Goal: Use online tool/utility: Utilize a website feature to perform a specific function

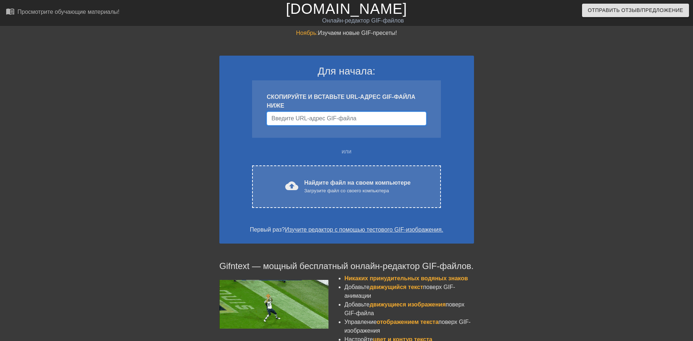
click at [357, 121] on input "Имя пользователя" at bounding box center [346, 119] width 159 height 14
paste input "[URL][DOMAIN_NAME]"
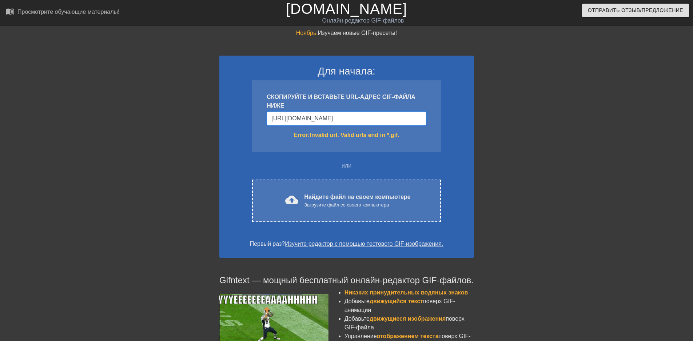
scroll to position [0, 136]
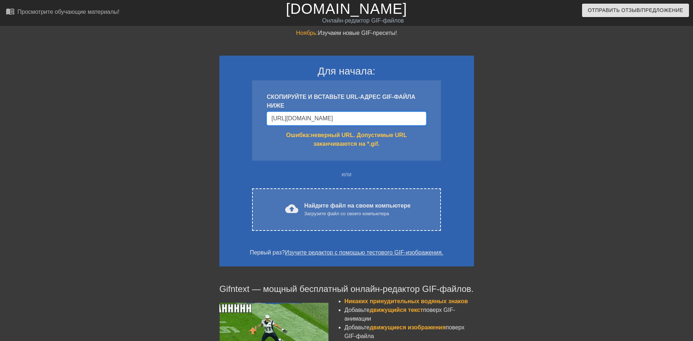
click at [423, 119] on input "[URL][DOMAIN_NAME]" at bounding box center [346, 119] width 159 height 14
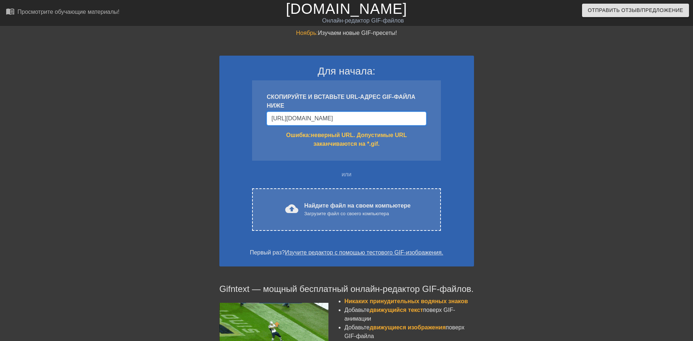
drag, startPoint x: 423, startPoint y: 118, endPoint x: 224, endPoint y: 121, distance: 199.4
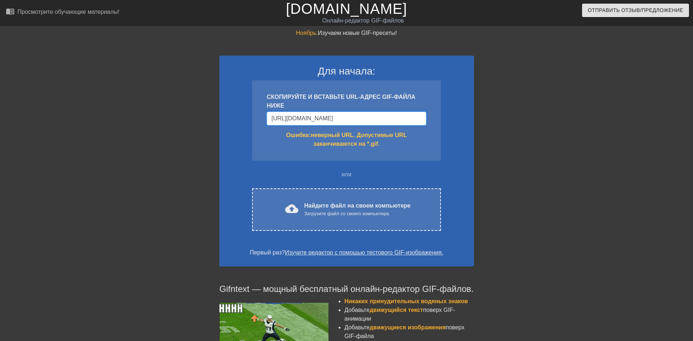
click at [224, 121] on div "Для начала: СКОПИРУЙТЕ И ВСТАВЬТЕ URL-АДРЕС GIF-ФАЙЛА НИЖЕ [URL][DOMAIN_NAME] О…" at bounding box center [346, 161] width 255 height 211
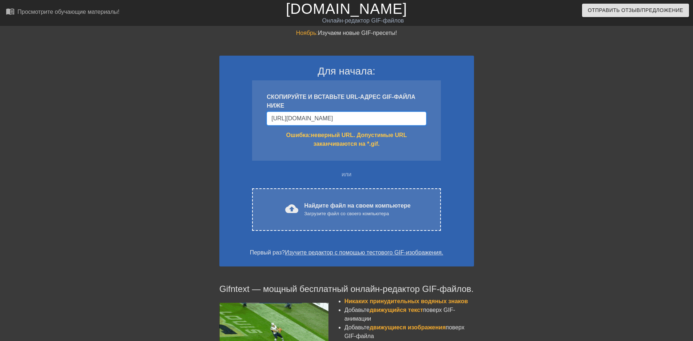
paste input "Имя пользователя"
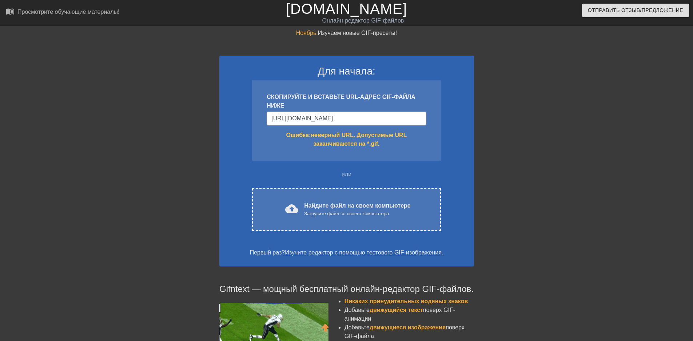
click at [455, 114] on div "Для начала: СКОПИРУЙТЕ И ВСТАВЬТЕ URL-АДРЕС GIF-ФАЙЛА НИЖЕ [URL][DOMAIN_NAME] О…" at bounding box center [346, 161] width 255 height 211
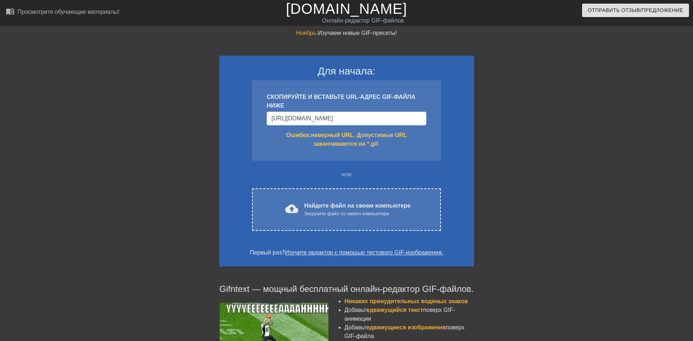
scroll to position [0, 0]
click at [455, 114] on div "Для начала: СКОПИРУЙТЕ И ВСТАВЬТЕ URL-АДРЕС GIF-ФАЙЛА НИЖЕ [URL][DOMAIN_NAME] О…" at bounding box center [346, 161] width 255 height 211
click at [404, 119] on input "[URL][DOMAIN_NAME]" at bounding box center [346, 119] width 159 height 14
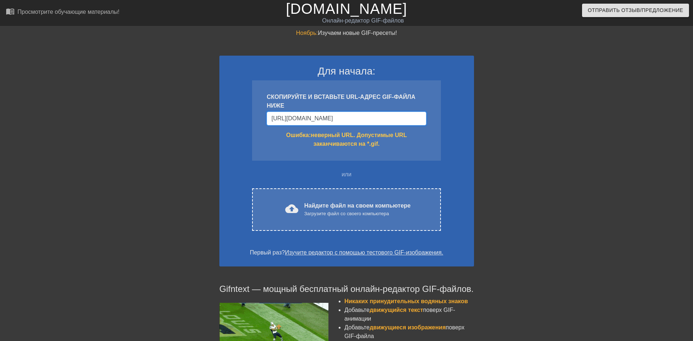
scroll to position [0, 136]
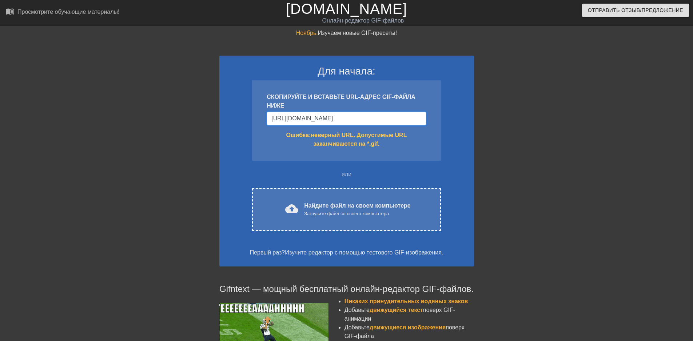
drag, startPoint x: 272, startPoint y: 117, endPoint x: 561, endPoint y: 114, distance: 288.6
click at [561, 114] on div "Ноябрь: Изучаем новые GIF-пресеты! Для начала: СКОПИРУЙТЕ И ВСТАВЬТЕ URL-АДРЕС …" at bounding box center [346, 240] width 693 height 423
paste input "[DOMAIN_NAME][URL]"
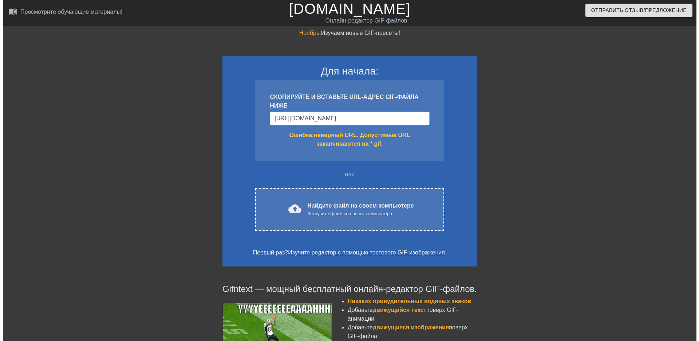
scroll to position [0, 0]
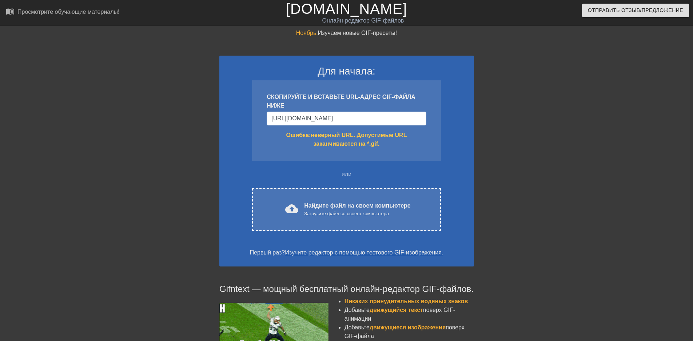
click at [412, 147] on div "Ошибка: неверный URL. Допустимые URL заканчиваются на *.gif." at bounding box center [346, 139] width 159 height 17
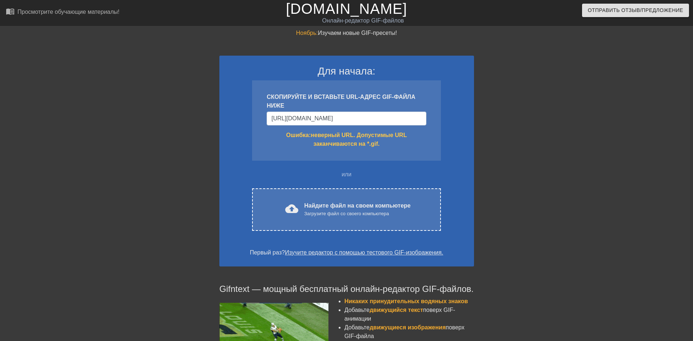
click at [400, 145] on div "Ошибка: неверный URL. Допустимые URL заканчиваются на *.gif." at bounding box center [346, 139] width 159 height 17
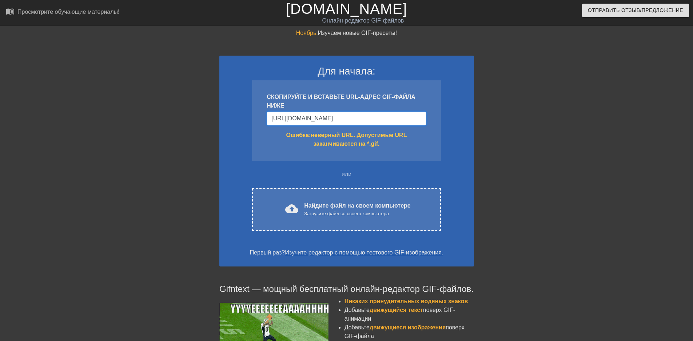
click at [371, 118] on input "[URL][DOMAIN_NAME]" at bounding box center [346, 119] width 159 height 14
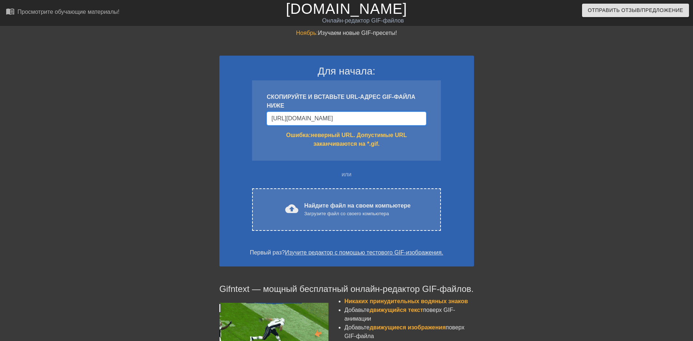
type input "[URL][DOMAIN_NAME]"
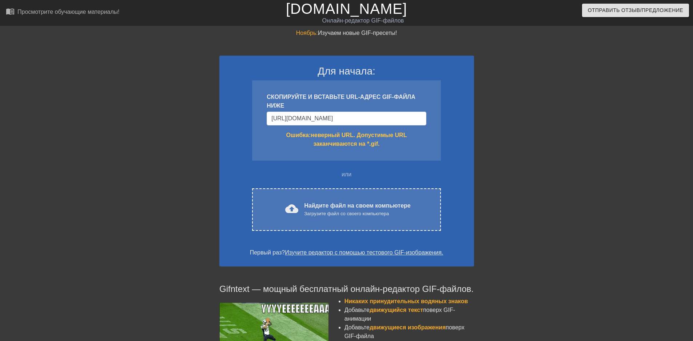
click at [451, 166] on div "Для начала: СКОПИРУЙТЕ И ВСТАВЬТЕ URL-АДРЕС GIF-ФАЙЛА НИЖЕ [URL][DOMAIN_NAME] О…" at bounding box center [346, 161] width 255 height 211
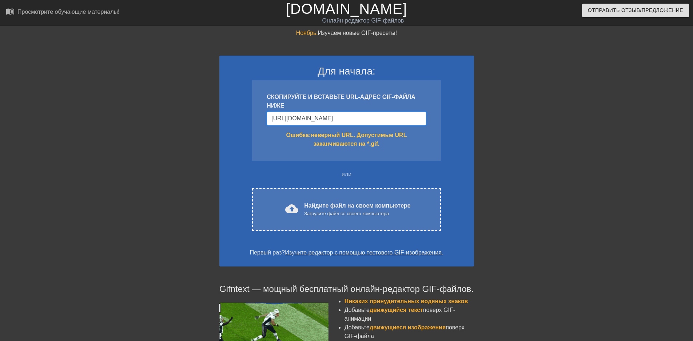
click at [368, 118] on input "[URL][DOMAIN_NAME]" at bounding box center [346, 119] width 159 height 14
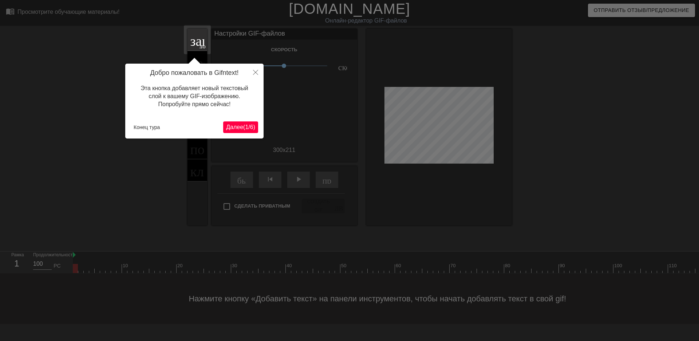
click at [234, 127] on font "Далее" at bounding box center [234, 127] width 17 height 6
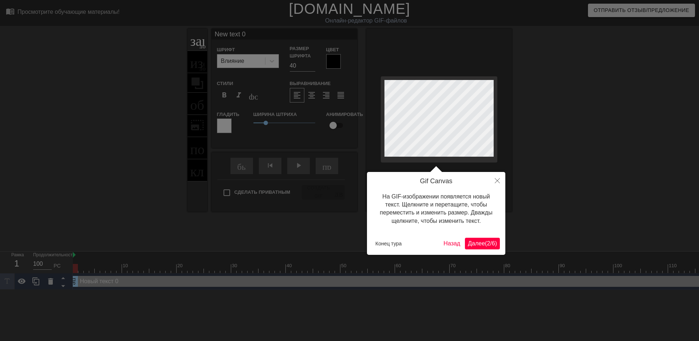
scroll to position [1, 2]
type input "П"
type textarea "П"
type input "Пу"
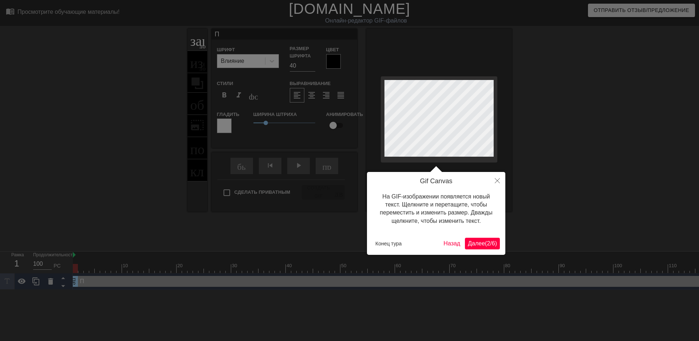
type textarea "Пу"
type input "Пус"
type textarea "Пус"
type input "Пуст"
type textarea "Пуст"
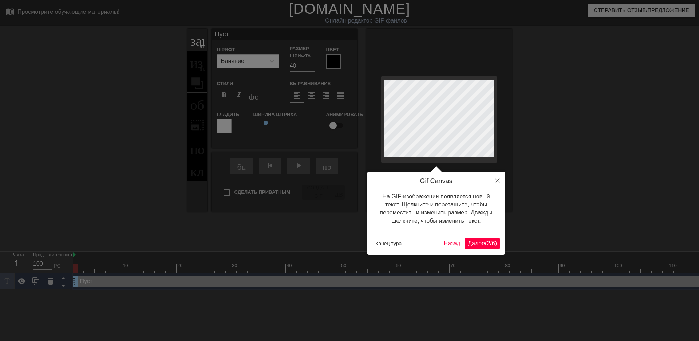
scroll to position [1, 1]
type input "Пусть"
type textarea "Пусть"
type input "Пусть"
type textarea "Пусть"
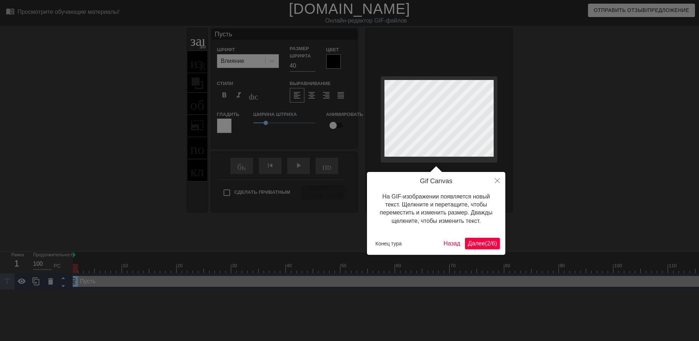
click at [306, 67] on div at bounding box center [349, 170] width 699 height 341
click at [479, 237] on div "[PERSON_NAME] На GIF-изображении появляется новый текст. Щелкните и перетащите,…" at bounding box center [436, 213] width 138 height 83
click at [485, 243] on font "(" at bounding box center [486, 244] width 2 height 6
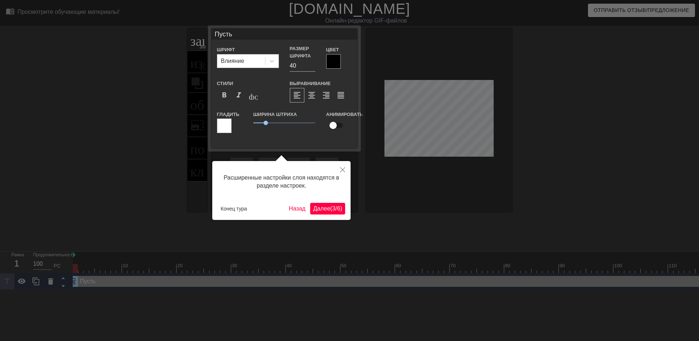
click at [315, 207] on font "Далее" at bounding box center [321, 209] width 17 height 6
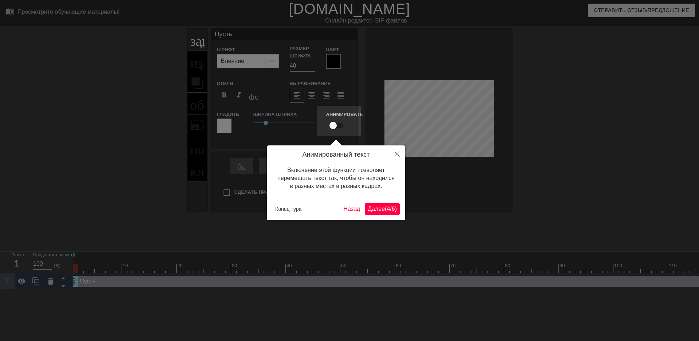
click at [386, 210] on font "4" at bounding box center [387, 209] width 3 height 6
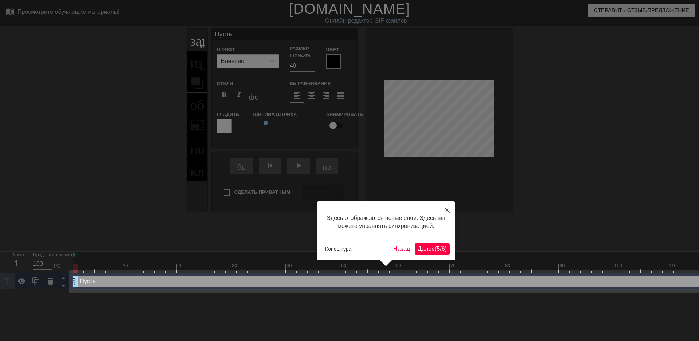
click at [434, 249] on font "(" at bounding box center [435, 249] width 2 height 6
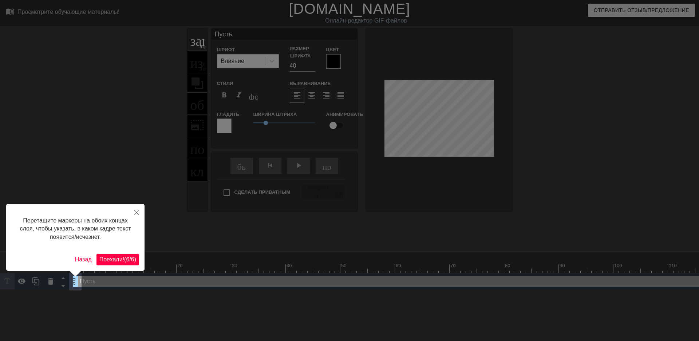
click at [126, 258] on font "6" at bounding box center [127, 260] width 3 height 6
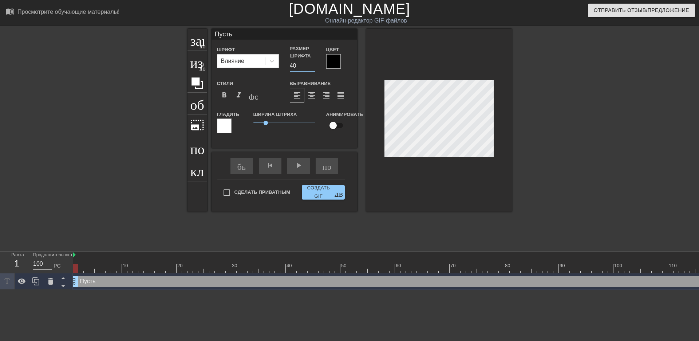
drag, startPoint x: 298, startPoint y: 67, endPoint x: 286, endPoint y: 60, distance: 13.4
click at [286, 60] on div "Размер шрифта 40" at bounding box center [302, 58] width 36 height 27
click at [312, 67] on input "38" at bounding box center [302, 66] width 25 height 12
click at [312, 67] on input "37" at bounding box center [302, 66] width 25 height 12
click at [311, 67] on input "36" at bounding box center [302, 66] width 25 height 12
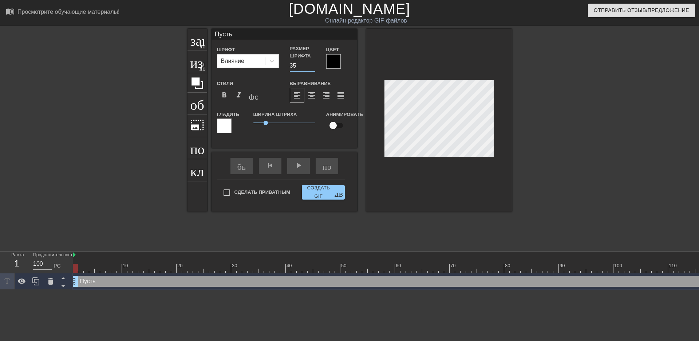
click at [311, 67] on input "35" at bounding box center [302, 66] width 25 height 12
click at [311, 67] on input "34" at bounding box center [302, 66] width 25 height 12
click at [312, 67] on input "33" at bounding box center [302, 66] width 25 height 12
click at [312, 67] on input "32" at bounding box center [302, 66] width 25 height 12
click at [312, 68] on input "31" at bounding box center [302, 66] width 25 height 12
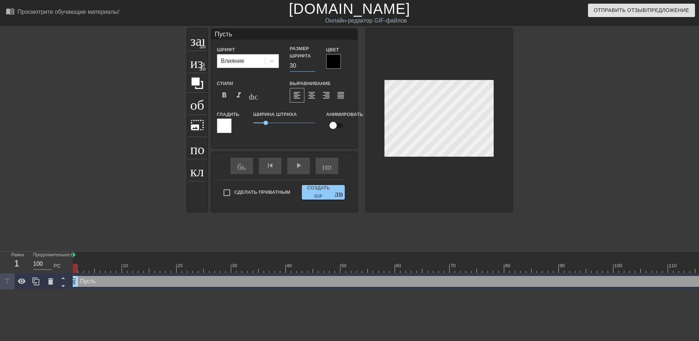
click at [312, 70] on input "30" at bounding box center [302, 66] width 25 height 12
click at [312, 67] on input "29" at bounding box center [302, 66] width 25 height 12
click at [312, 67] on input "28" at bounding box center [302, 66] width 25 height 12
click at [312, 67] on input "27" at bounding box center [302, 66] width 25 height 12
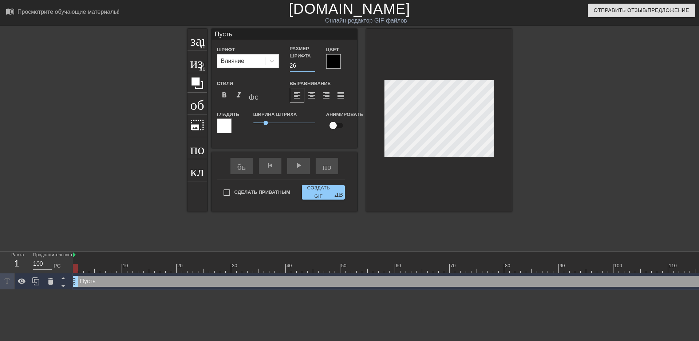
click at [312, 67] on input "26" at bounding box center [302, 66] width 25 height 12
click at [312, 67] on input "25" at bounding box center [302, 66] width 25 height 12
click at [312, 67] on input "24" at bounding box center [302, 66] width 25 height 12
click at [312, 67] on input "23" at bounding box center [302, 66] width 25 height 12
click at [312, 67] on input "22" at bounding box center [302, 66] width 25 height 12
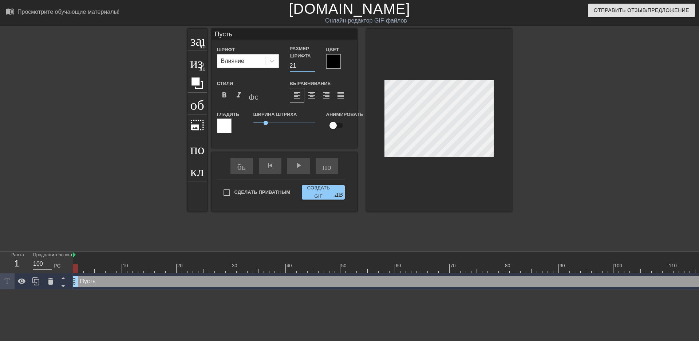
click at [312, 67] on input "21" at bounding box center [302, 66] width 25 height 12
click at [312, 67] on input "20" at bounding box center [302, 66] width 25 height 12
click at [312, 67] on input "19" at bounding box center [302, 66] width 25 height 12
type input "18"
click at [312, 67] on input "18" at bounding box center [302, 66] width 25 height 12
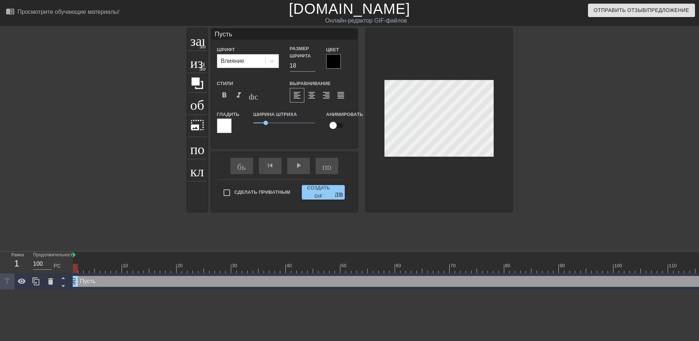
type input "Пусть"
type textarea "Пусть"
type input "Пусть э"
type textarea "Пусть э"
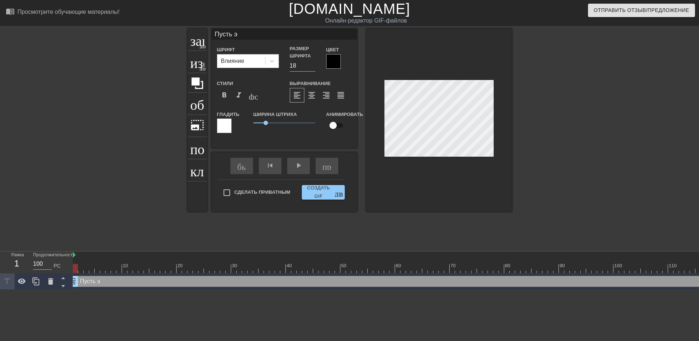
type input "Пусть эт"
type textarea "Пусть эт"
type input "Пусть это"
type textarea "Пусть это"
type input "Пусть это"
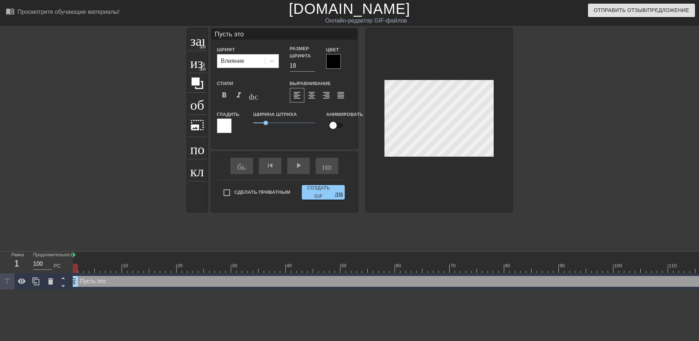
type textarea "Пусть это"
type input "Пусть это б"
type textarea "Пусть это б"
type input "Пусть это бу"
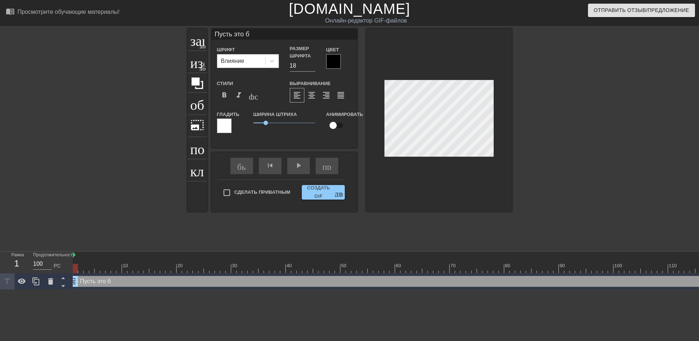
type textarea "Пусть это бу"
type input "Пусть это буд"
type textarea "Пусть это буд"
type input "Пусть это буде"
type textarea "Пусть это буде"
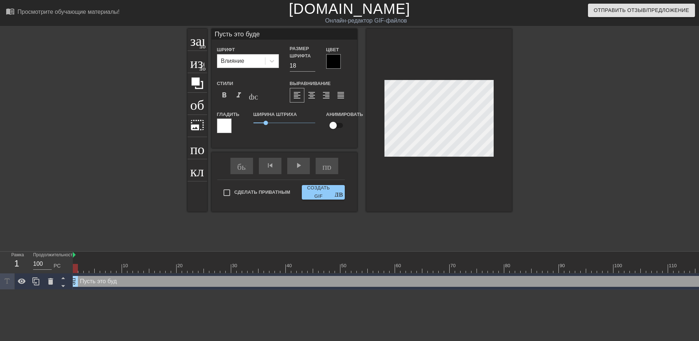
scroll to position [1, 3]
type input "Пусть это будет"
type textarea "Пусть это будет"
type input "Пусть это будет"
type textarea "Пусть это будет"
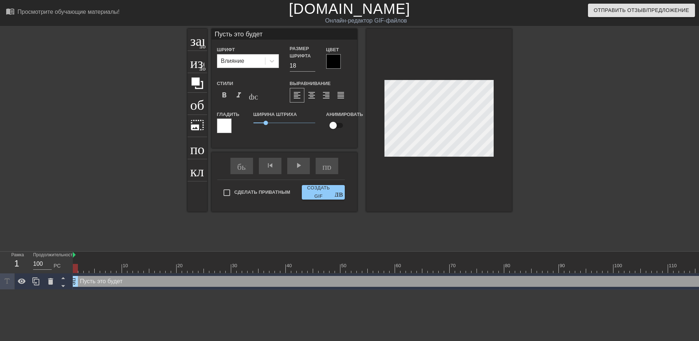
type input "Пусть это будет с"
type textarea "Пусть это будет с"
type input "Пусть это будет са"
type textarea "Пусть это будет са"
type input "Пусть это будет сам"
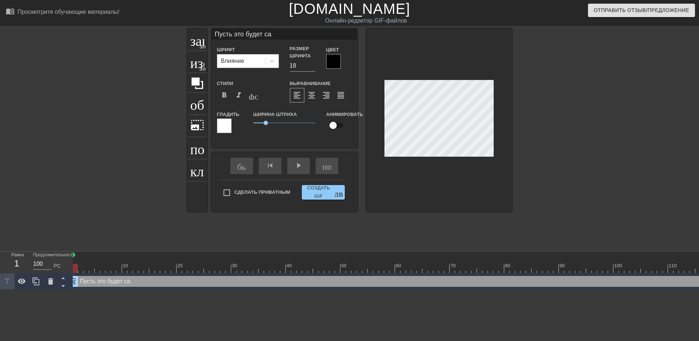
type textarea "Пусть это будет сам"
type input "Пусть это будет само"
type textarea "Пусть это будет само"
type input "Пусть это будет самое"
type textarea "Пусть это будет самое"
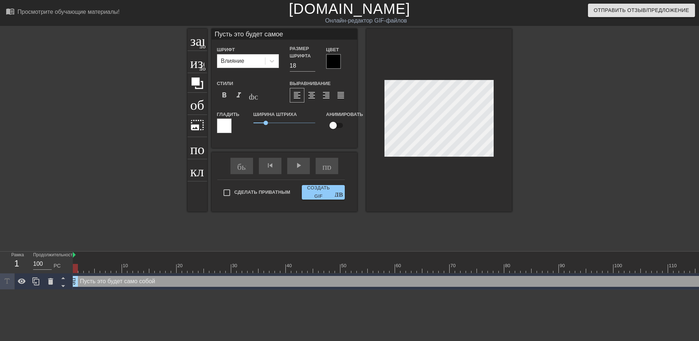
scroll to position [1, 4]
type input "Пусть это будет самое"
type textarea "Пусть это будет самое"
type input "Пусть это будет самое с"
type textarea "Пусть это будет самое с"
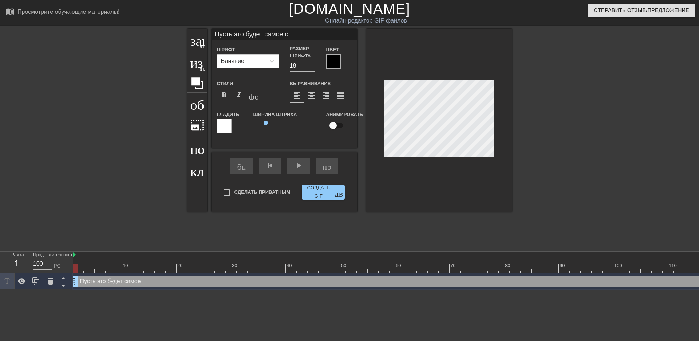
scroll to position [1, 4]
type input "Пусть это будет самое си"
type textarea "Пусть это будет самое си"
type input "Пусть это будет самое сил"
type textarea "Пусть это будет самое сил"
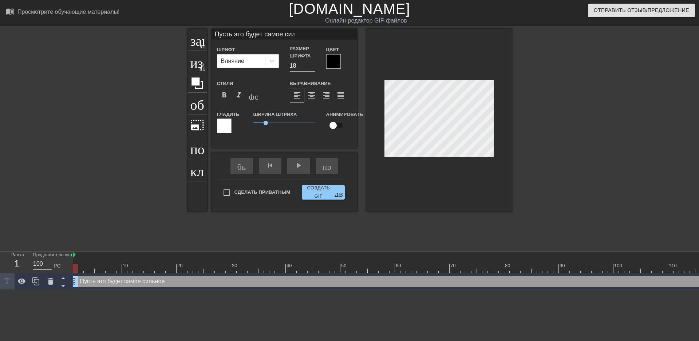
type input "Пусть это будет самое силь"
type textarea "Пусть это будет самое силь"
type input "Пусть это будет самое сильг"
type textarea "Пусть это будет самое сильг"
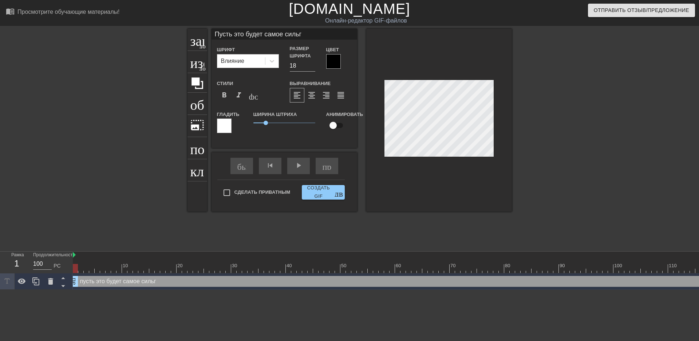
type input "Пусть это будет самое силь"
type textarea "Пусть это будет самое силь"
type input "Пусть это будет самое сильн"
type textarea "Пусть это будет самое сильн"
type input "Пусть это будет самое сильно"
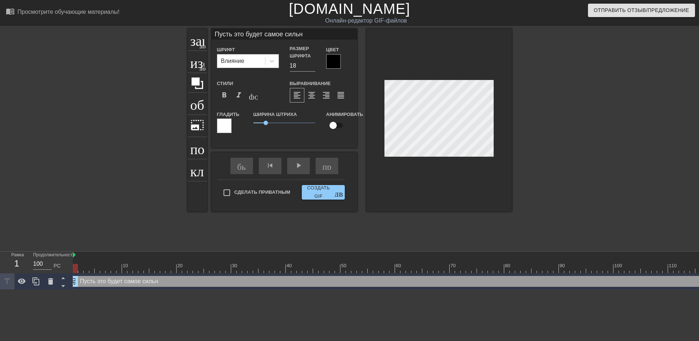
type textarea "Пусть это будет самое сильно"
type input "Пусть это будет самое сильное"
type textarea "Пусть это будет самое сильное"
type input "Пусть это будет самое сильное"
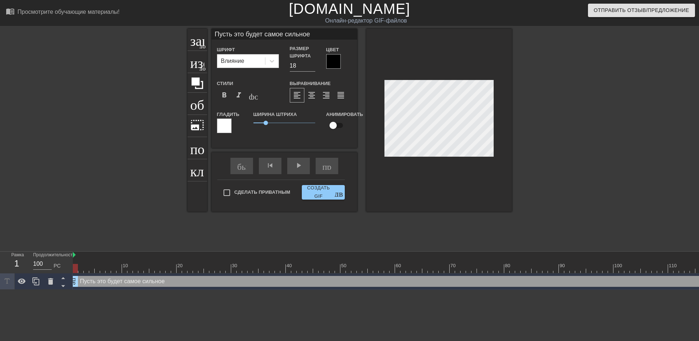
type textarea "Пусть это будет самое сильное"
type input "Пусть это будет самое сильное н"
type textarea "Пусть это будет самое сильное н"
type input "Пусть это будет самое сильное но"
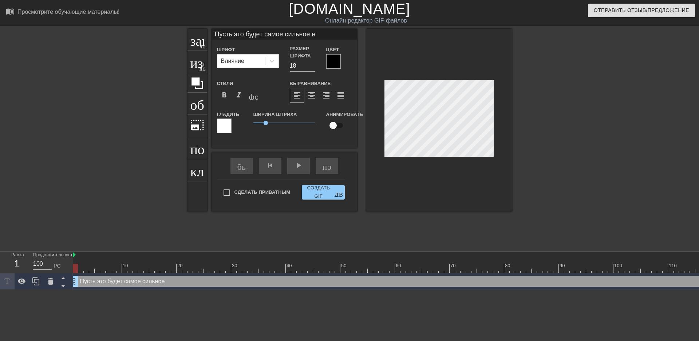
type textarea "Пусть это будет самое сильное но"
type input "Пусть это будет самое сильное ное"
type textarea "Пусть это будет самое сильное ное"
type input "Пусть это будет самое сильное ное"
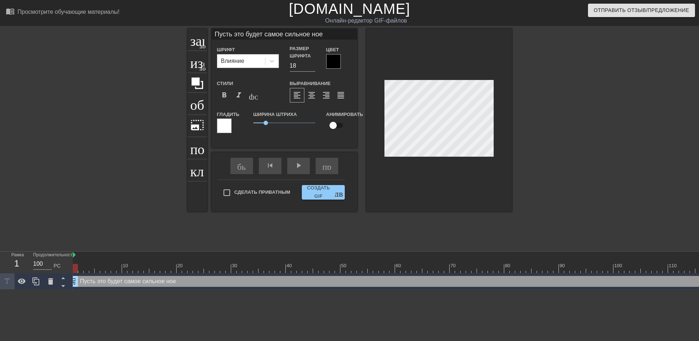
type textarea "Пусть это будет самое сильное ное"
type input "Пусть это будет самое сильное ное п"
type textarea "Пусть это будет самое сильное ное п"
type input "Пусть это будет самое сильное ное па"
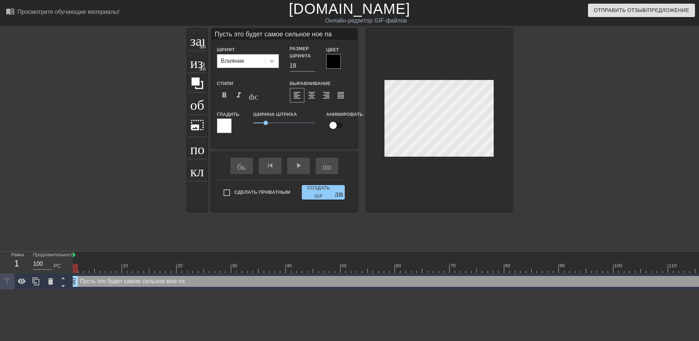
type textarea "Пусть это будет самое сильное ное па"
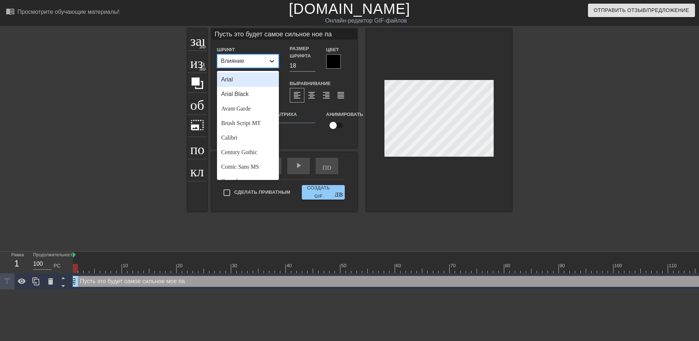
click at [270, 60] on icon at bounding box center [272, 61] width 4 height 3
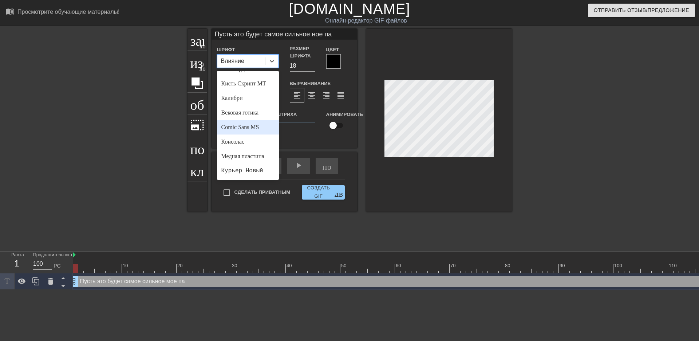
click at [258, 125] on font "Comic Sans MS" at bounding box center [240, 127] width 38 height 6
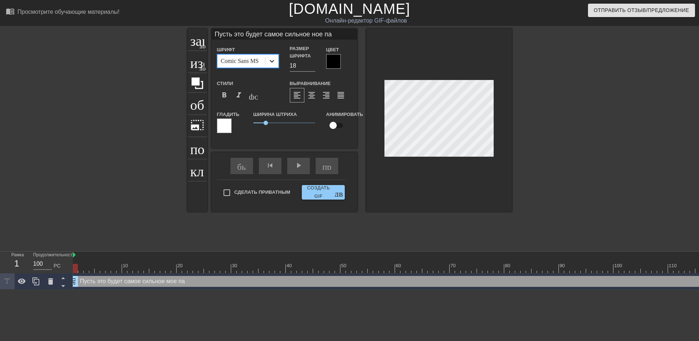
click at [269, 59] on icon at bounding box center [271, 60] width 7 height 7
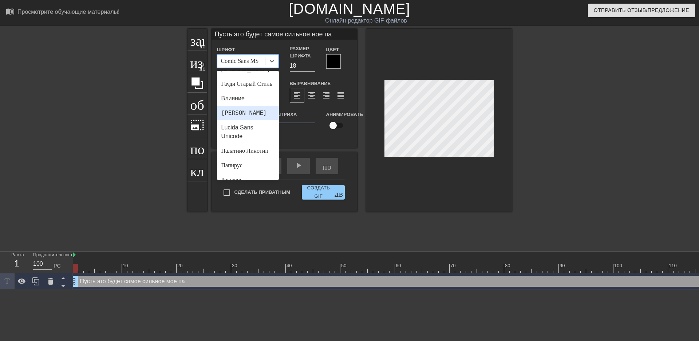
scroll to position [182, 0]
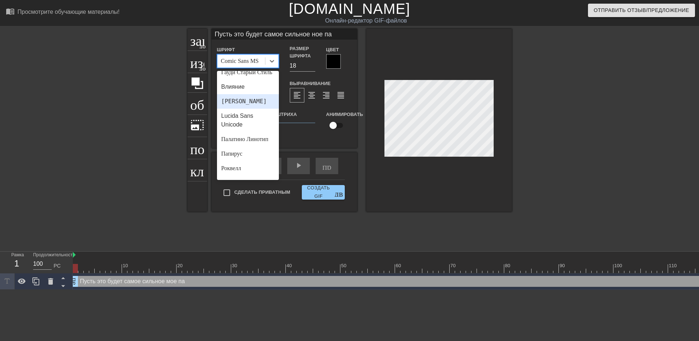
click at [255, 109] on div "[PERSON_NAME]" at bounding box center [248, 101] width 62 height 15
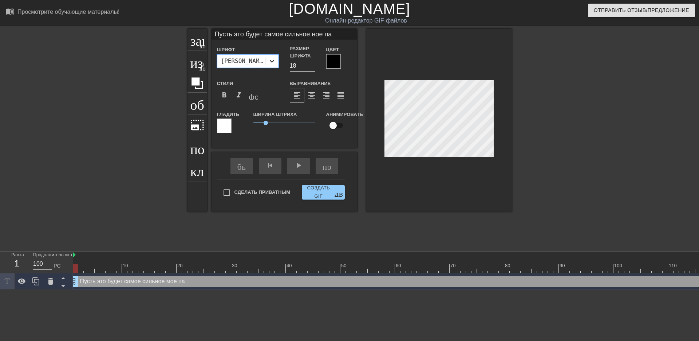
click at [269, 60] on icon at bounding box center [271, 60] width 7 height 7
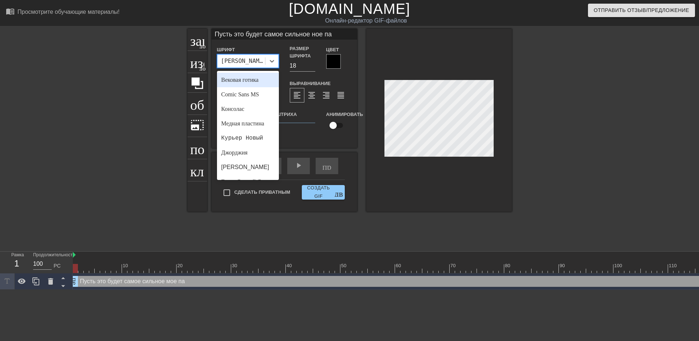
scroll to position [73, 0]
click at [251, 78] on font "Вековая готика" at bounding box center [239, 79] width 37 height 6
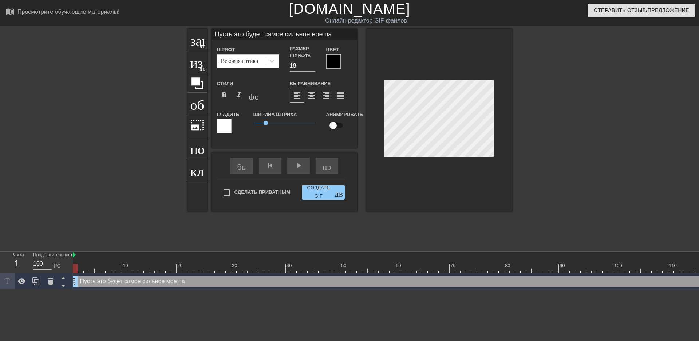
scroll to position [1, 7]
click at [306, 68] on input "18" at bounding box center [302, 66] width 25 height 12
click at [311, 67] on input "17" at bounding box center [302, 66] width 25 height 12
click at [311, 67] on input "16" at bounding box center [302, 66] width 25 height 12
click at [311, 67] on input "15" at bounding box center [302, 66] width 25 height 12
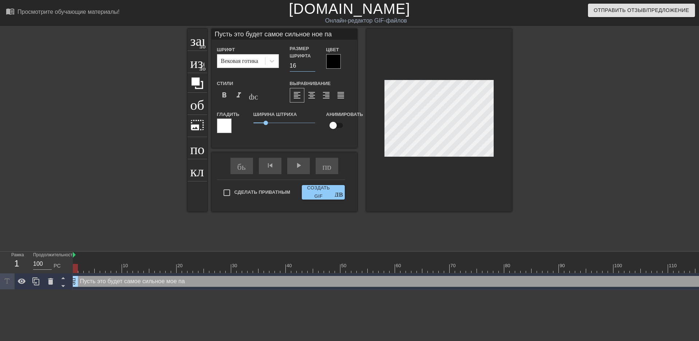
click at [311, 65] on input "16" at bounding box center [302, 66] width 25 height 12
click at [314, 65] on input "17" at bounding box center [302, 66] width 25 height 12
click at [313, 66] on input "16" at bounding box center [302, 66] width 25 height 12
click at [313, 66] on input "15" at bounding box center [302, 66] width 25 height 12
click at [314, 65] on input "16" at bounding box center [302, 66] width 25 height 12
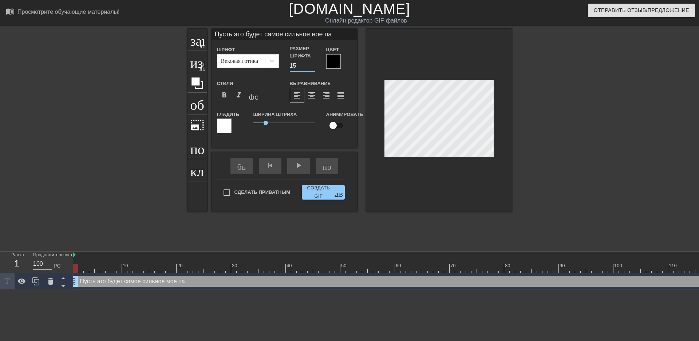
click at [313, 67] on input "15" at bounding box center [302, 66] width 25 height 12
click at [313, 67] on input "14" at bounding box center [302, 66] width 25 height 12
click at [313, 67] on input "13" at bounding box center [302, 66] width 25 height 12
click at [313, 67] on input "12" at bounding box center [302, 66] width 25 height 12
type input "11"
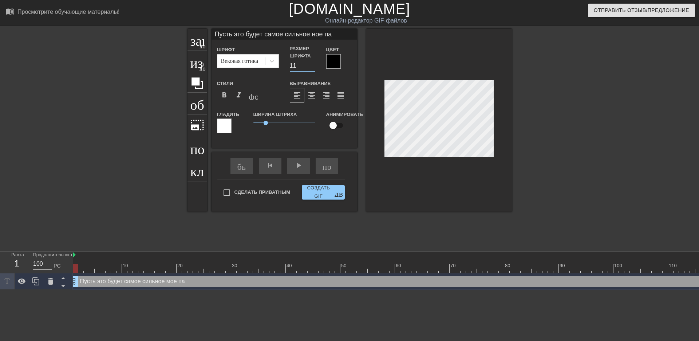
click at [313, 67] on input "11" at bounding box center [302, 66] width 25 height 12
click at [332, 58] on div at bounding box center [333, 61] width 15 height 15
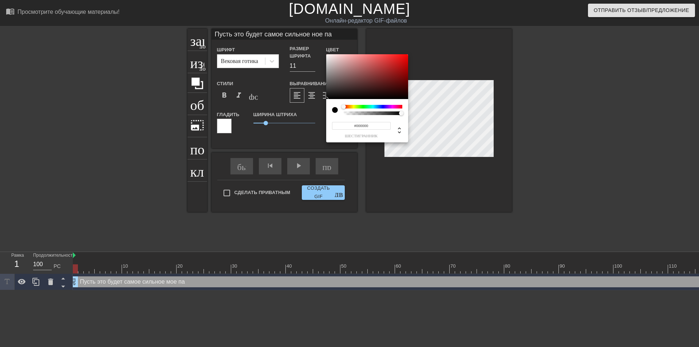
click at [393, 106] on div at bounding box center [372, 107] width 59 height 4
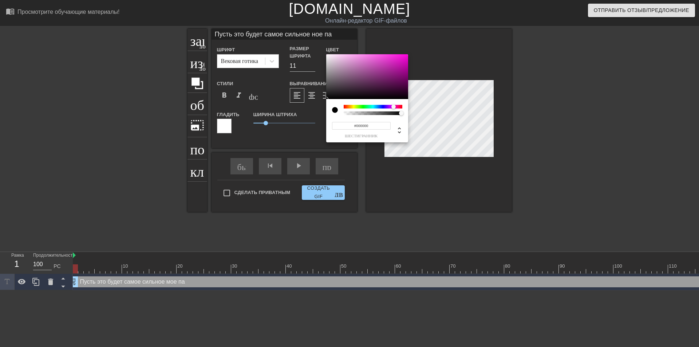
click at [398, 105] on div at bounding box center [372, 107] width 59 height 4
type input "0"
type input "0.91"
drag, startPoint x: 400, startPoint y: 114, endPoint x: 396, endPoint y: 111, distance: 5.2
click at [396, 111] on div at bounding box center [372, 110] width 59 height 10
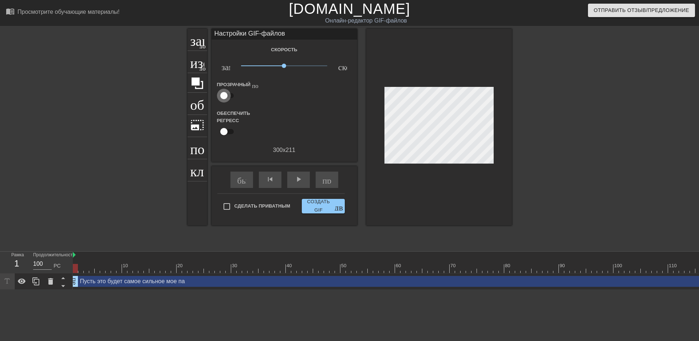
drag, startPoint x: 228, startPoint y: 94, endPoint x: 232, endPoint y: 95, distance: 4.0
click at [232, 95] on input "checkbox" at bounding box center [223, 96] width 41 height 14
checkbox input "true"
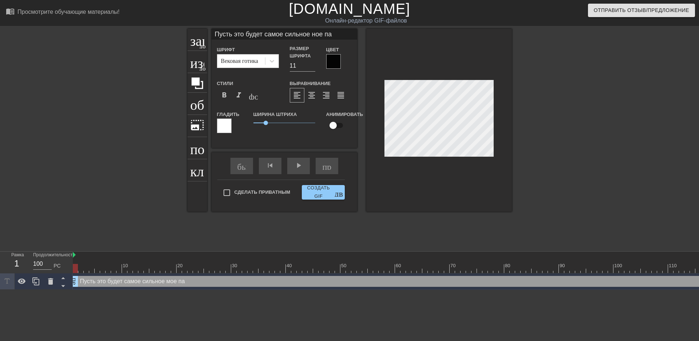
click at [246, 103] on div "Шрифт Вековая готика Размер шрифта 11 Цвет Стили format_bold format_italic форм…" at bounding box center [284, 92] width 135 height 95
drag, startPoint x: 297, startPoint y: 63, endPoint x: 289, endPoint y: 63, distance: 8.0
click at [290, 63] on input "11" at bounding box center [302, 66] width 25 height 12
click at [313, 63] on input "12" at bounding box center [302, 66] width 25 height 12
click at [313, 63] on input "13" at bounding box center [302, 66] width 25 height 12
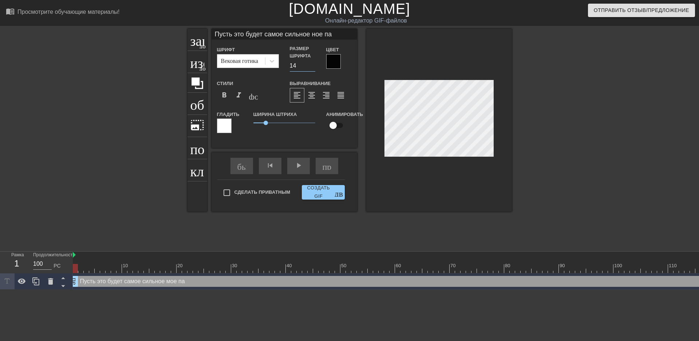
click at [313, 63] on input "14" at bounding box center [302, 66] width 25 height 12
click at [313, 63] on input "15" at bounding box center [302, 66] width 25 height 12
click at [313, 63] on input "16" at bounding box center [302, 66] width 25 height 12
click at [313, 63] on input "17" at bounding box center [302, 66] width 25 height 12
click at [314, 63] on input "18" at bounding box center [302, 66] width 25 height 12
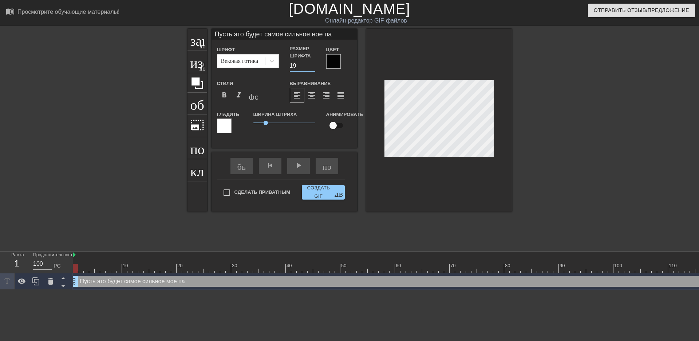
click at [314, 63] on input "19" at bounding box center [302, 66] width 25 height 12
type input "20"
click at [314, 63] on input "20" at bounding box center [302, 66] width 25 height 12
click at [315, 63] on div "Размер шрифта 20" at bounding box center [302, 58] width 36 height 27
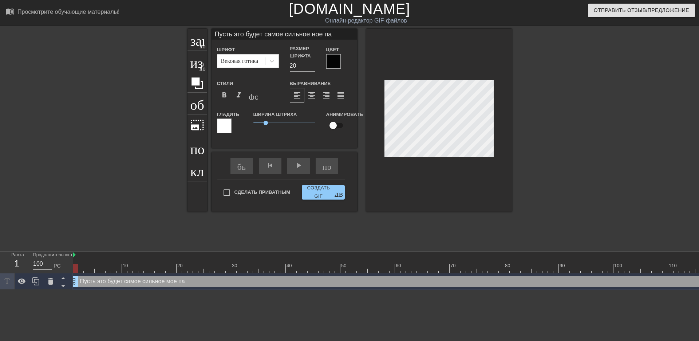
click at [315, 63] on div "Размер шрифта 20" at bounding box center [302, 58] width 36 height 27
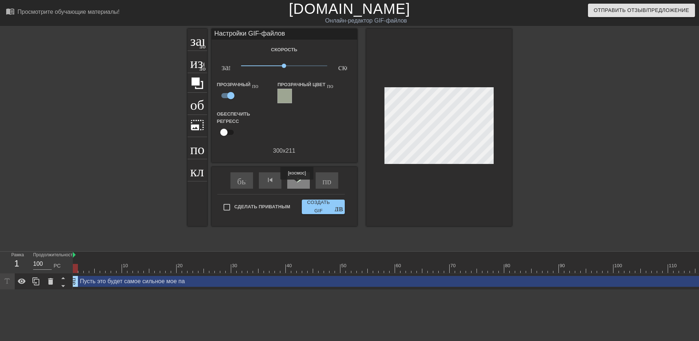
click at [297, 183] on font "play_arrow" at bounding box center [298, 180] width 9 height 9
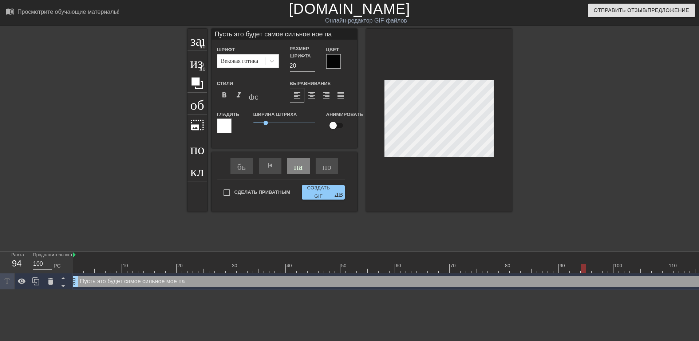
click at [496, 139] on div at bounding box center [439, 120] width 146 height 183
type input "Пусть это будет самоеа"
type textarea "Пусть это будет самоеа"
type input "Пусть это будет самое"
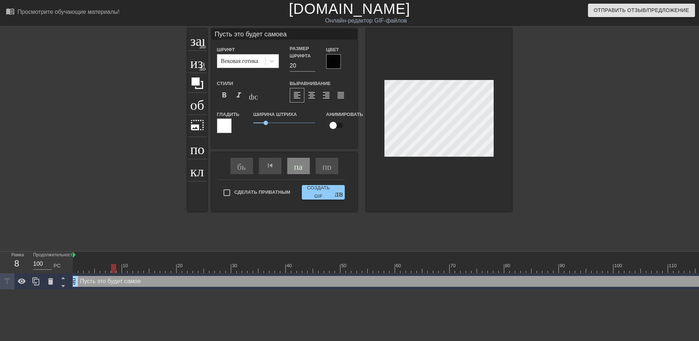
type textarea "Пусть это будет самое"
type input "Пусть это будет само"
type textarea "Пусть это будет само"
type input "Пусть это будет самое"
type textarea "Пусть это будет самое"
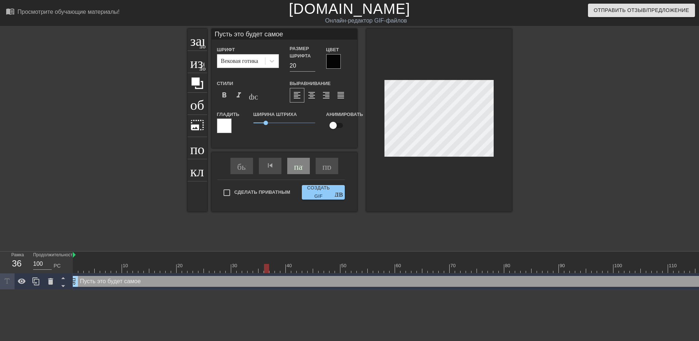
type input "Пусть это будет самое"
type textarea "Пусть это будет самое"
type input "Пусть это будет самое с"
type textarea "Пусть это будет самое с"
type input "Пусть это будет самое си"
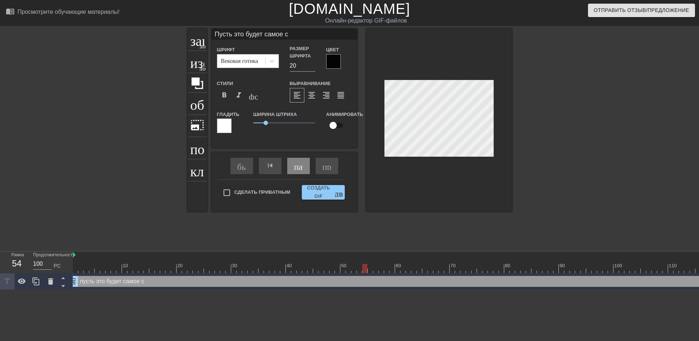
type textarea "Пусть это будет самое си"
type input "Пусть это будет самое сил"
type textarea "Пусть это будет самое сил"
type input "Пусть это будет самое силь"
type textarea "Пусть это будет самое силь"
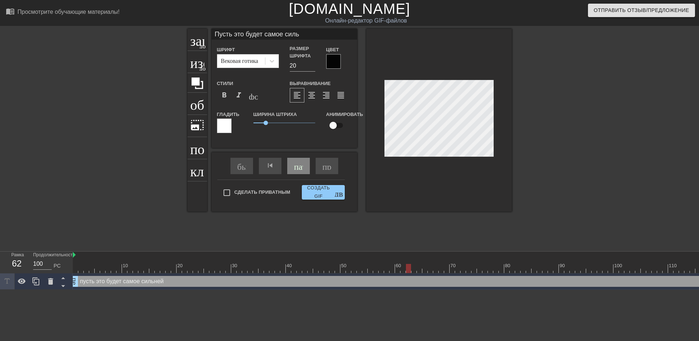
type input "Пусть это будет самое сильн"
type textarea "Пусть это будет самое сильн"
type input "Пусть это будет самое сильно"
type textarea "Пусть это будет самое сильно"
type input "Пусть это будет самое сильное"
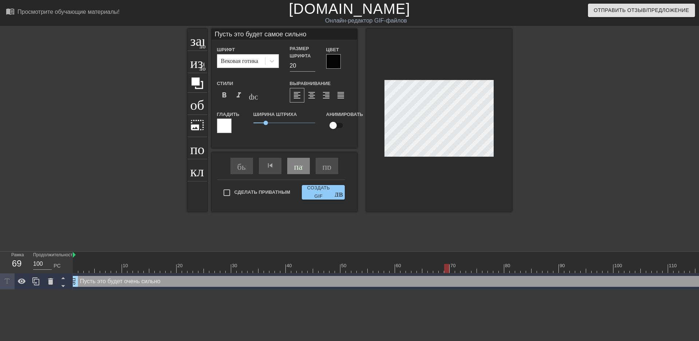
type textarea "Пусть это будет самое сильное"
type input "Пусть это будет самое сильное"
type textarea "Пусть это будет самое сильное"
type input "Пусть это будет самое сильное п"
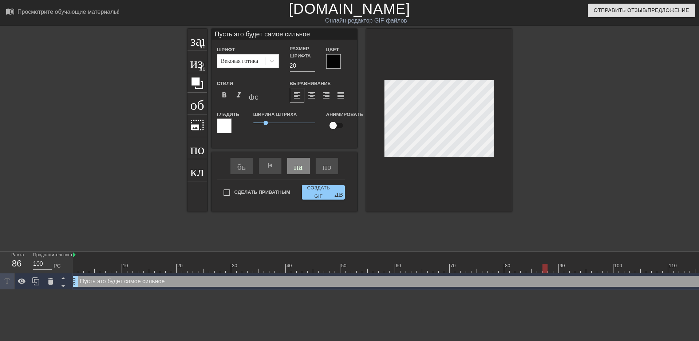
type textarea "Пусть это будет самое сильное п"
type input "Пусть это будет самое сильное по"
type textarea "Пусть это будет самое сильное по"
type input "Пусть это будет самое сильное под"
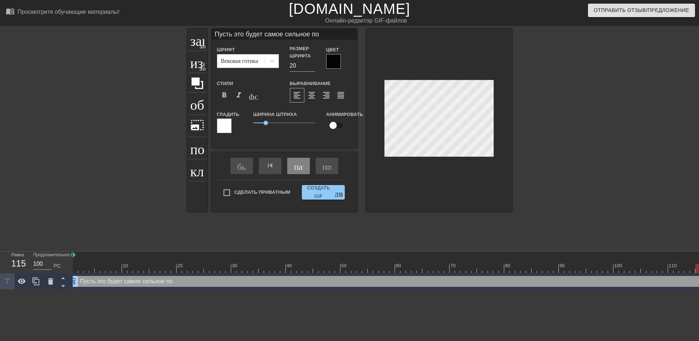
type textarea "Пусть это будет самое сильное под"
type input "Пусть это будет самое сильное подн"
type textarea "Пусть это будет самое сильное подн"
type input "Пусть это будет самое сильное под"
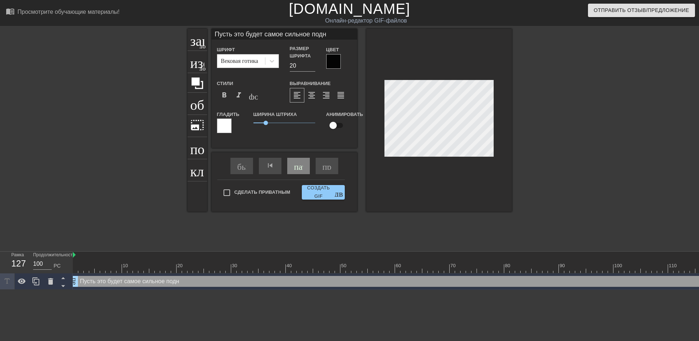
type textarea "Пусть это будет самое сильное под"
type input "Пусть это будет самое сильное поде"
type textarea "Пусть это будет самое сильное поде"
type input "Пусть это будет самое сильное поден"
type textarea "Пусть это будет самое сильное поден"
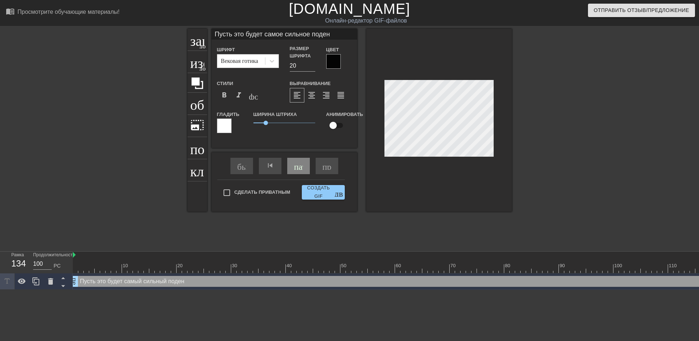
type input "Пусть это будет самое сильное подени"
type textarea "Пусть это будет самое сильное подени"
type input "Пусть это будет самое сильное подение"
type textarea "Пусть это будет самое сильное подение"
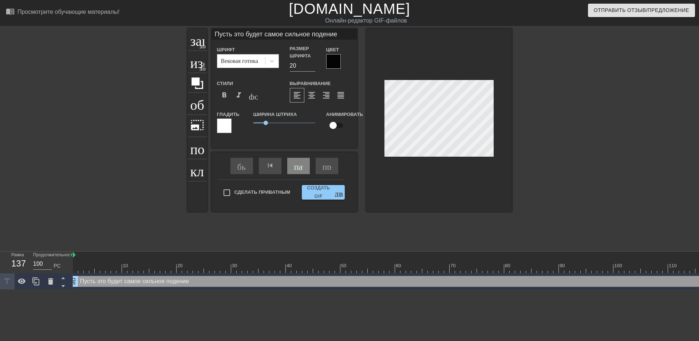
type input "Пусть это будет самое сильное подение"
type textarea "Пусть это будет самое сильное подение"
click at [170, 283] on div "Пусть это будет самое сильное подение перетаскивание_ручки перетаскивание_ручки" at bounding box center [545, 281] width 944 height 11
type input "Пусть это будет самое сильное падение"
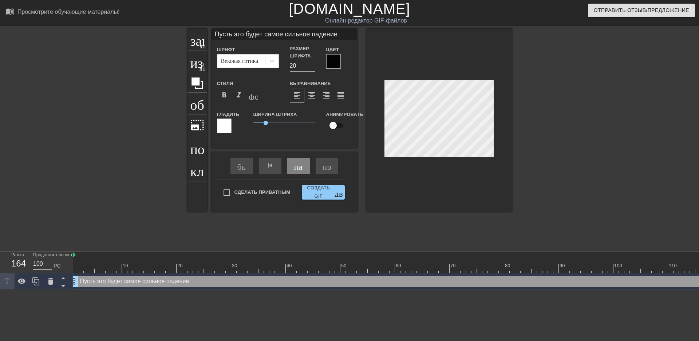
type textarea "Пусть это будет самое сильное падение"
click at [199, 281] on div "Пусть это будет самое сильное падение перетаскивание_ручки перетаскивание_ручки" at bounding box center [545, 281] width 944 height 11
type input "Пусть это будет самое сильное падение"
type textarea "Пусть это будет самое сильное падение"
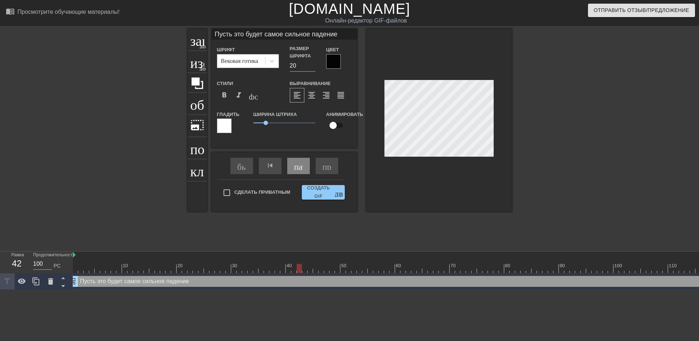
type input "Пусть это будет самое сильное падение в"
type textarea "Пусть это будет самое сильное падение в"
type input "Пусть это будет самое сильное падение в"
type textarea "Пусть это будет самое сильное падение в"
type input "Пусть это будет самое сильное падение в т"
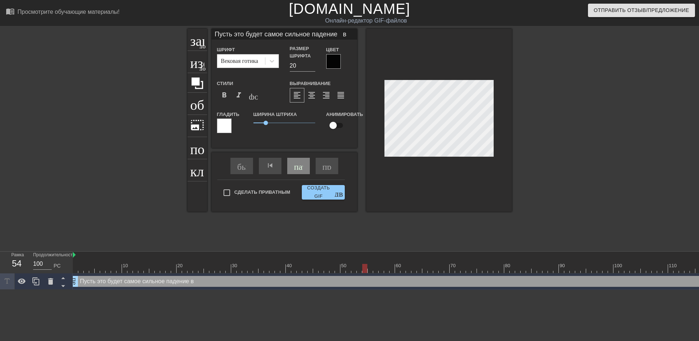
type textarea "Пусть это будет самое сильное падение в т"
type input "Пусть это будет самое сильное падение в тв"
type textarea "Пусть это будет самое сильное падение в тв"
type input "Пусть это будет самое сильное падение в тво"
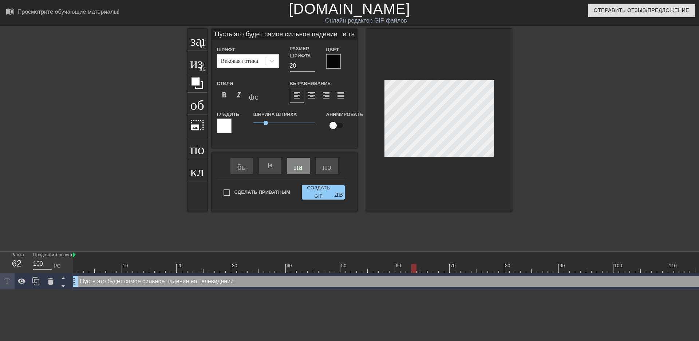
type textarea "Пусть это будет самое сильное падение в тво"
type input "Пусть это будет самое сильное падение в твое"
type textarea "Пусть это будет самое сильное падение в твое"
type input "Пусть это будет самое сильное падение в твоей"
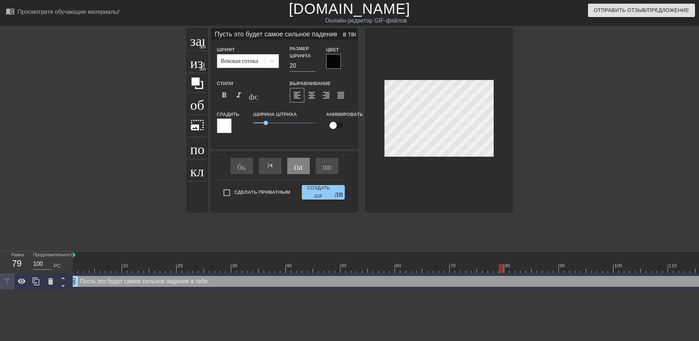
type textarea "Пусть это будет самое сильное падение в твоей"
type input "Пусть это будет самое сильное падение в твоей"
type textarea "Пусть это будет самое сильное падение в твоей"
type input "Пусть это будет самое сильное падение в твоей ж"
type textarea "Пусть это будет самое сильное падение в твоей ж"
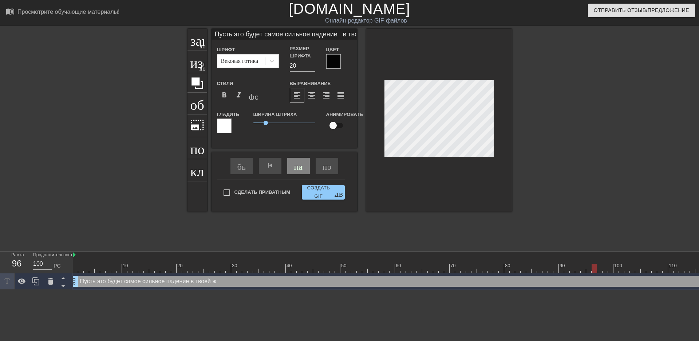
type input "Пусть это будет самое сильное падение в твоей жи"
type textarea "Пусть это будет самое сильное падение в твоей жи"
type input "Пусть это будет самое сильное падение в твоей жиз"
type textarea "Пусть это будет самое сильное падение в твоей жиз"
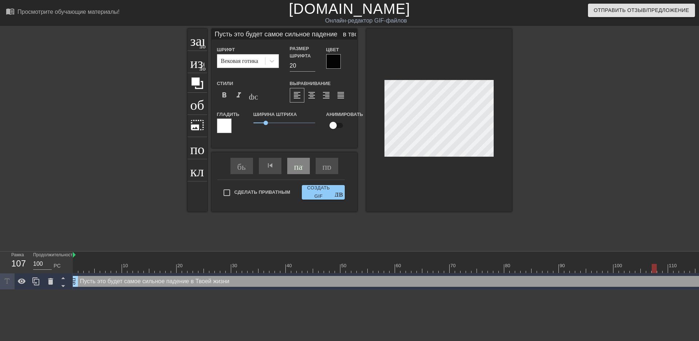
type input "Пусть это будет самое сильное падение в твоей жизн"
type textarea "Пусть это будет самое сильное падение в твоей жизн"
type input "Пусть это будет самое сильное падение в твоей жизни"
type textarea "Пусть это будет самое сильное падение в твоей жизни"
type input "Пусть это будет самое сильное падение в твоей жизни"
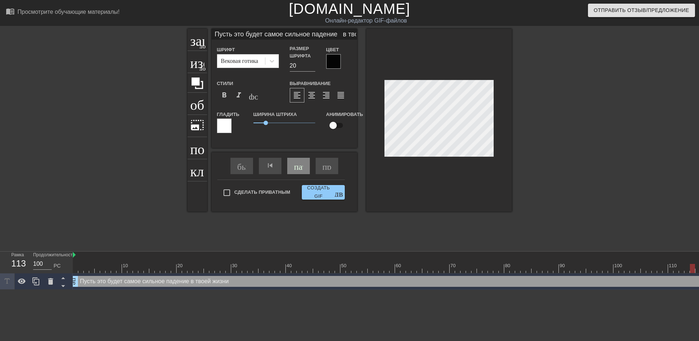
type textarea "Пусть это будет самое сильное падение в твоей жизни"
type input "Пусть это будет самое сильное падение в твоей жизни !"
type textarea "Пусть это будет самое сильное падение в твоей жизни !"
type input "Пусть это будет самое сильное падение в твоей жизни !!"
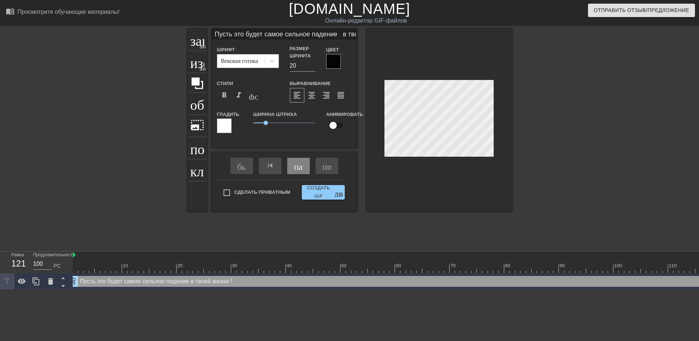
type textarea "Пусть это будет самое сильное падение в твоей жизни !!"
type input "Пусть это будет самое сильное падение в твоей жизни !!!"
type textarea "Пусть это будет самое сильное падение в твоей жизни !!!"
type input "Пусть это будет самое сильное падение в твоей жизни !!!"
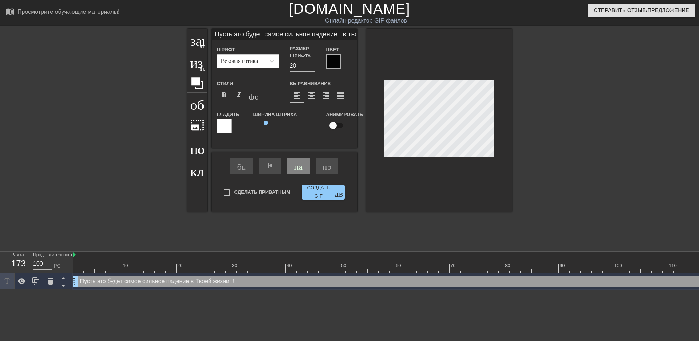
type textarea "Пусть это будет самое сильное падение в твоей жизни !!!"
click at [253, 283] on div "Пусть это будет самое сильное падение в Твоей жизни!!! перетаскивание_ручки пер…" at bounding box center [545, 281] width 944 height 11
type input "Пусть это будет самое сильное падение в твоей жизни !!!"
type textarea "Пусть это будет самое сильное падение в твоей жизни !!!"
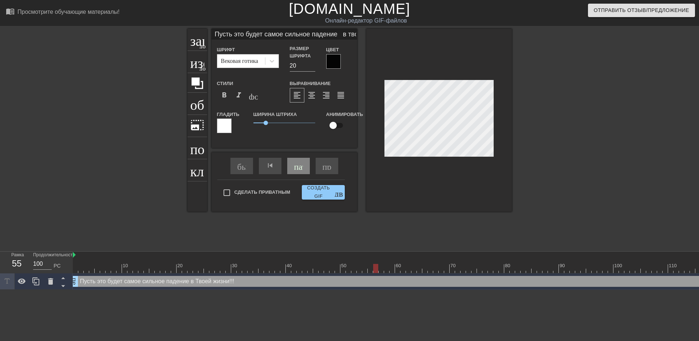
type input "Пусть это будет самое сильное падение в твоей жизни !!! С"
type textarea "Пусть это будет самое сильное падение в твоей жизни !!! С"
type input "Пусть это будет самое сильное падение в твоей жизни !!! С"
type textarea "Пусть это будет самое сильное падение в твоей жизни !!! С"
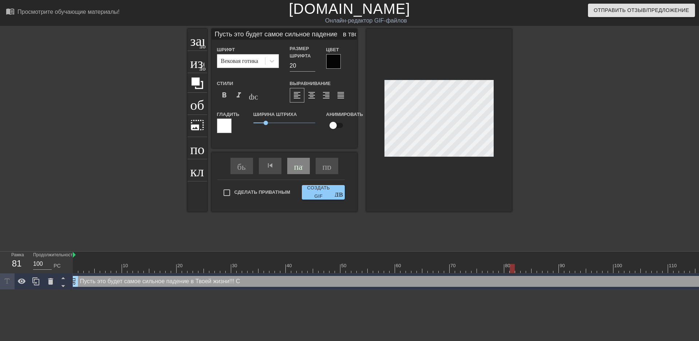
type input "Пусть это будет самое сильное падение в твоей жизни !!! С д"
type textarea "Пусть это будет самое сильное падение в твоей жизни !!! С д"
type input "Пусть это будет самое сильное падение в твоей жизни !!! С дн"
type textarea "Пусть это будет самое сильное падение в твоей жизни !!! С дн"
type input "Пусть это будет самое сильное падение в твоей жизни !!! С днё"
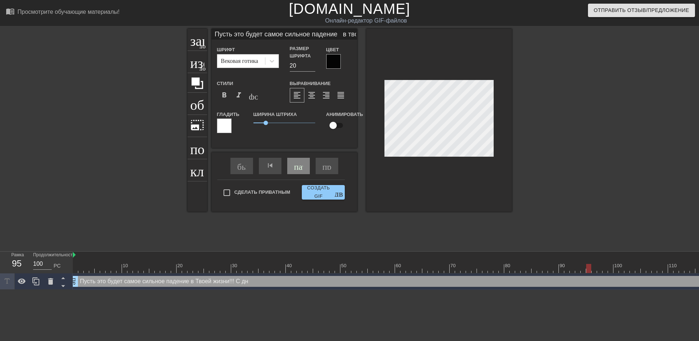
type textarea "Пусть это будет самое сильное падение в твоей жизни !!! С днё"
type input "Пусть это будет самое сильное падение в твоей жизни !!! С днём"
type textarea "Пусть это будет самое сильное падение в твоей жизни !!! С днём"
type input "Пусть это будет самое сильное падение в твоей жизни !!! С днём"
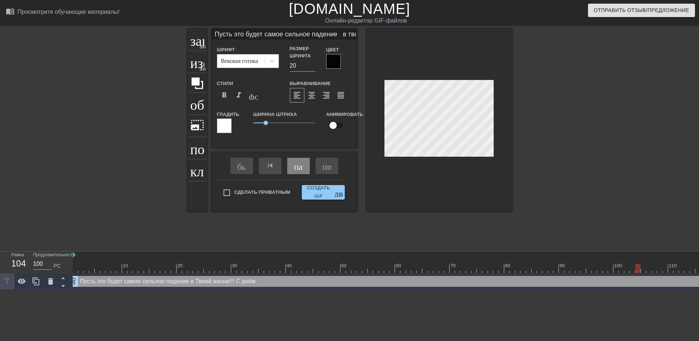
type textarea "Пусть это будет самое сильное падение в твоей жизни !!! С днём"
type input "Пусть это будет самое сильное падение в твоей жизни !!! С днём Р"
type textarea "Пусть это будет самое сильное падение в твоей жизни !!! С днём Р"
type input "Пусть это будет самое сильное падение в твоей жизни !!! С днём Ро"
type textarea "Пусть это будет самое сильное падение в твоей жизни !!! С днём Ро"
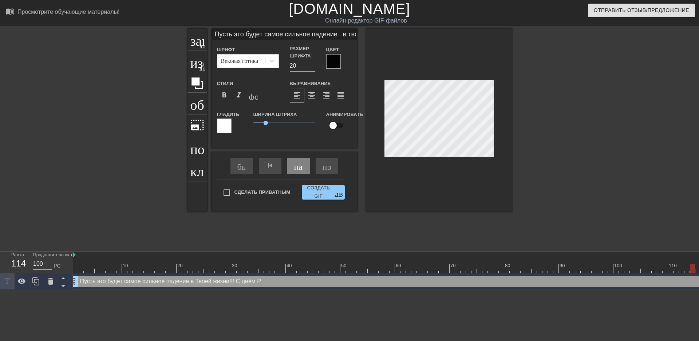
scroll to position [1, 12]
type input "Пусть это будет самое сильное падение в твоей жизни !!! С днём Рож"
type textarea "Пусть это будет самое сильное падение в твоей жизни !!! С днём Рож"
type input "Пусть это будет самое сильное падение в твоей жизни !!! С днём Рожд"
type textarea "Пусть это будет самое сильное падение в твоей жизни !!! С днём Рожд"
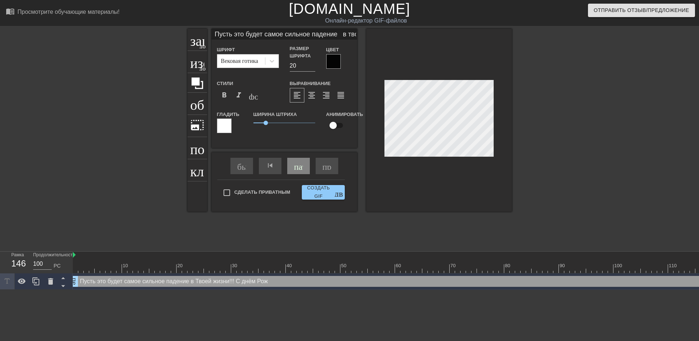
scroll to position [1, 12]
type input "Пусть это будет самое сильное падение в твоей жизни !!! С днём Рожде"
type textarea "Пусть это будет самое сильное падение в твоей жизни !!! С днём Рожде"
type input "Пусть это будет самое сильное падение в твоей жизни !!! С днём Рожден"
type textarea "Пусть это будет самое сильное падение в твоей жизни !!! С днём Рожден"
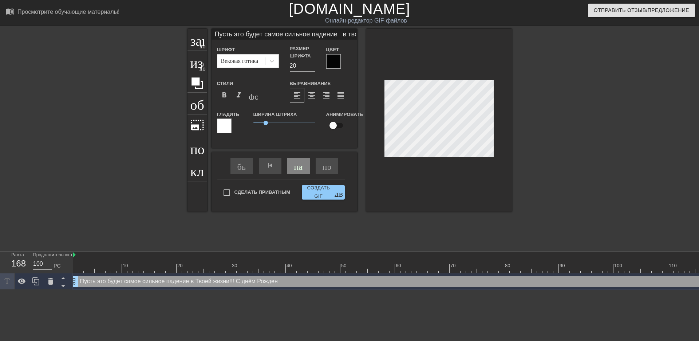
type input "Пусть это будет самое сильное падение в твоей жизни !!! С днём Рождени"
click at [338, 123] on input "checkbox" at bounding box center [332, 126] width 41 height 14
click at [222, 126] on div at bounding box center [224, 126] width 15 height 15
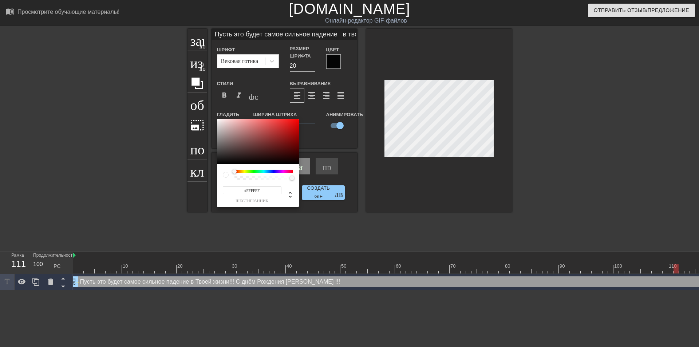
drag, startPoint x: 239, startPoint y: 173, endPoint x: 244, endPoint y: 172, distance: 4.6
click at [246, 171] on div at bounding box center [263, 175] width 59 height 10
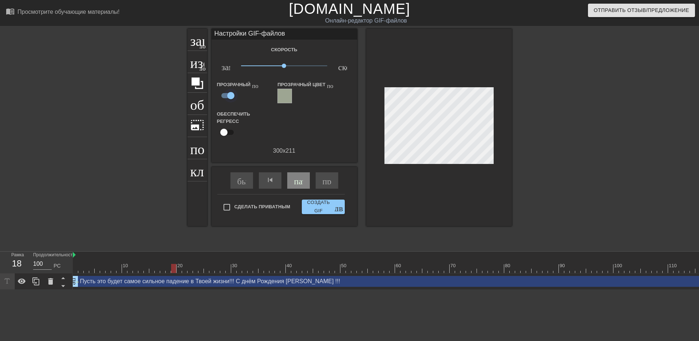
click at [222, 96] on input "checkbox" at bounding box center [230, 96] width 41 height 14
drag, startPoint x: 285, startPoint y: 66, endPoint x: 264, endPoint y: 67, distance: 21.1
click at [264, 67] on span "x0.347" at bounding box center [264, 66] width 4 height 4
drag, startPoint x: 263, startPoint y: 66, endPoint x: 282, endPoint y: 67, distance: 19.3
click at [282, 67] on span "x0.902" at bounding box center [282, 66] width 4 height 4
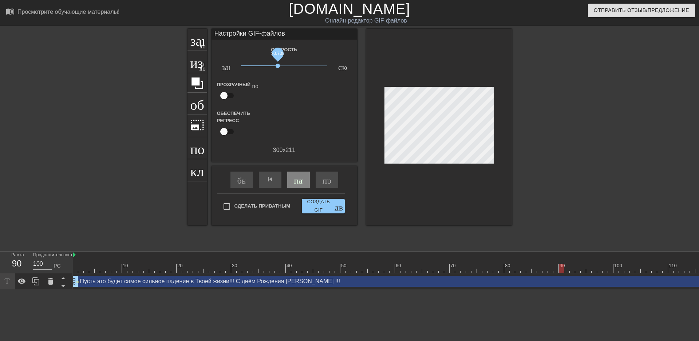
drag, startPoint x: 282, startPoint y: 67, endPoint x: 278, endPoint y: 64, distance: 5.1
click at [278, 64] on span "x0.708" at bounding box center [277, 66] width 4 height 4
click at [328, 206] on font "Создать GIF" at bounding box center [318, 206] width 27 height 17
